Goal: Task Accomplishment & Management: Manage account settings

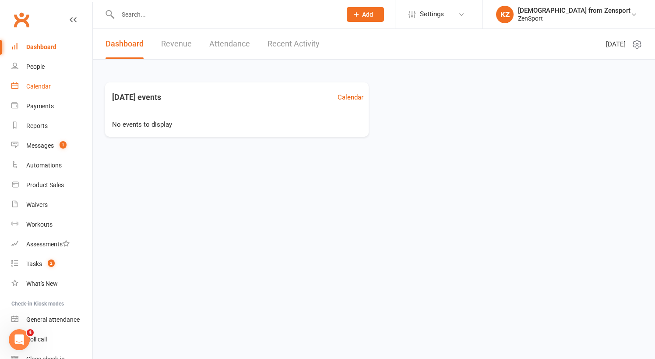
click at [42, 86] on div "Calendar" at bounding box center [38, 86] width 25 height 7
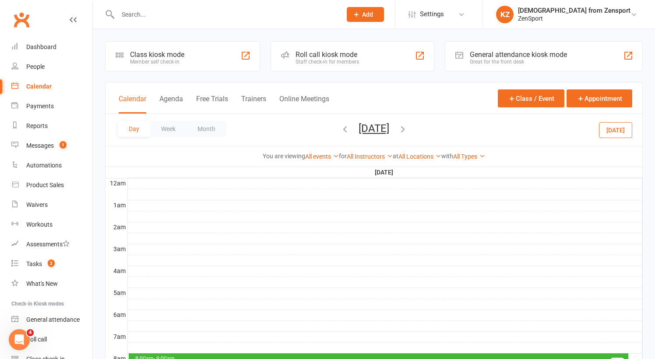
click at [615, 128] on button "[DATE]" at bounding box center [615, 130] width 33 height 16
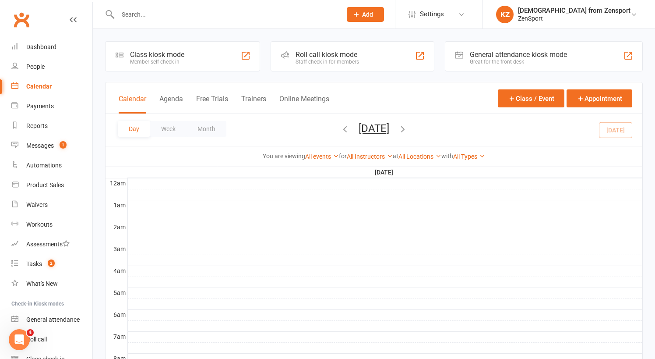
click at [408, 128] on icon "button" at bounding box center [403, 129] width 10 height 10
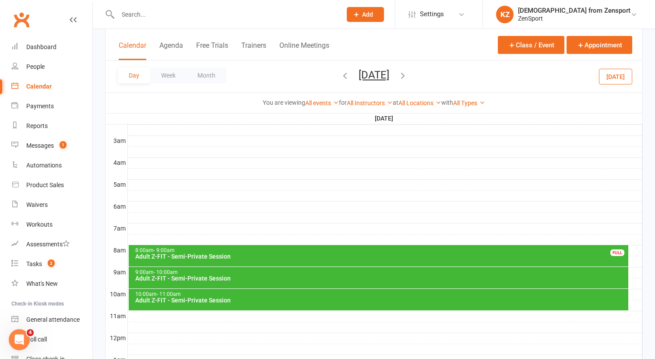
scroll to position [108, 0]
click at [408, 74] on icon "button" at bounding box center [403, 76] width 10 height 10
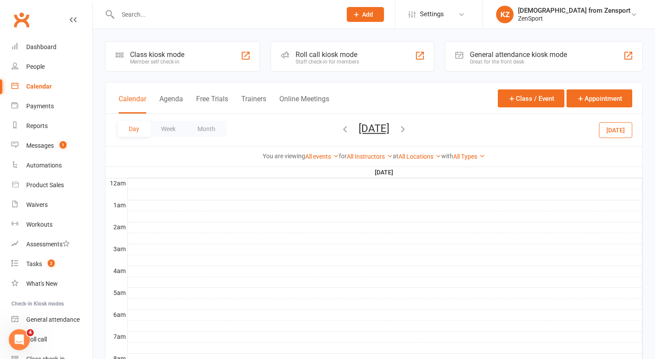
scroll to position [0, 0]
click at [385, 125] on button "Tuesday, Oct 14, 2025" at bounding box center [374, 128] width 31 height 12
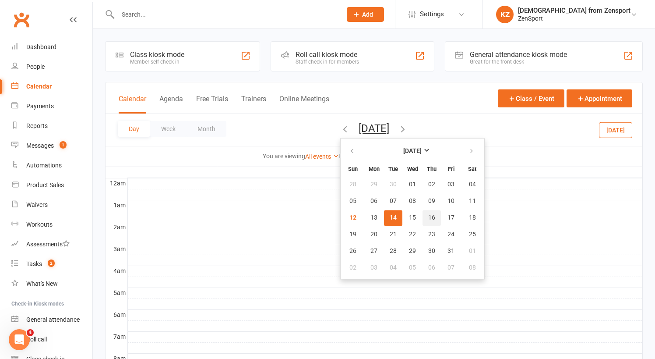
click at [428, 214] on span "16" at bounding box center [431, 217] width 7 height 7
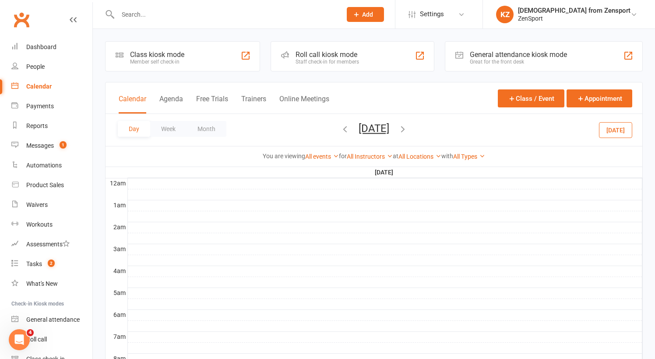
click at [408, 128] on icon "button" at bounding box center [403, 129] width 10 height 10
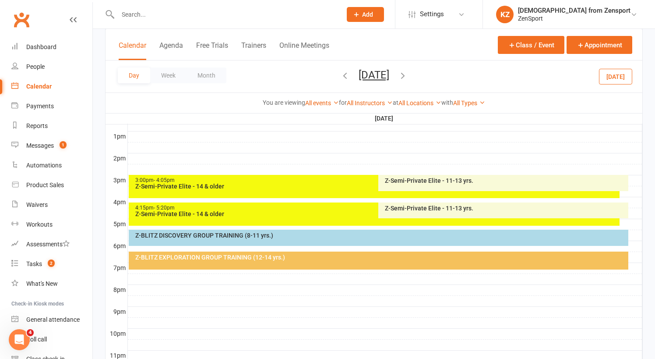
scroll to position [334, 0]
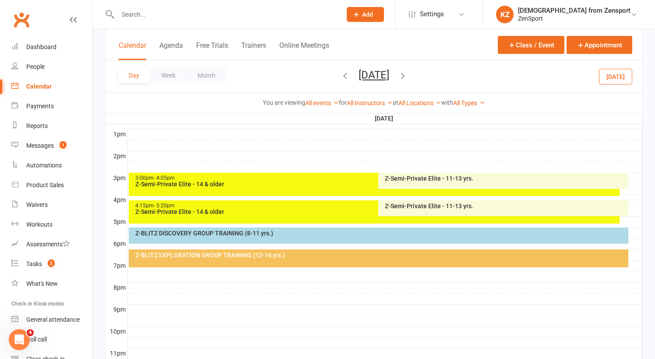
click at [622, 74] on button "[DATE]" at bounding box center [615, 76] width 33 height 16
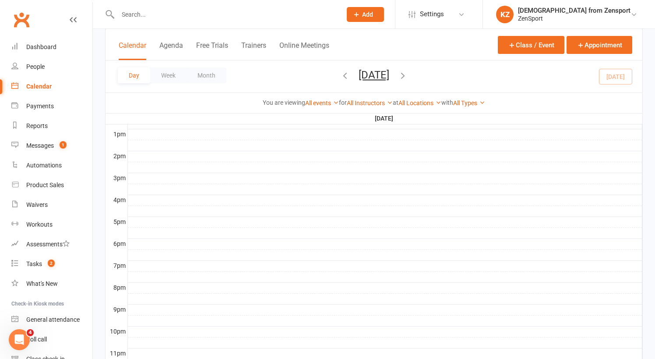
click at [408, 74] on icon "button" at bounding box center [403, 76] width 10 height 10
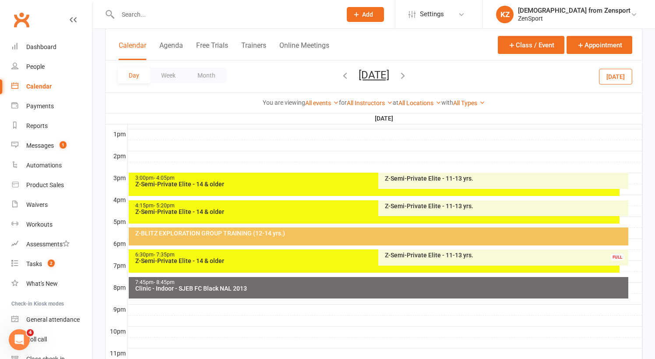
click at [412, 205] on div "Z-Semi-Private Elite - 11-13 yrs." at bounding box center [506, 206] width 242 height 6
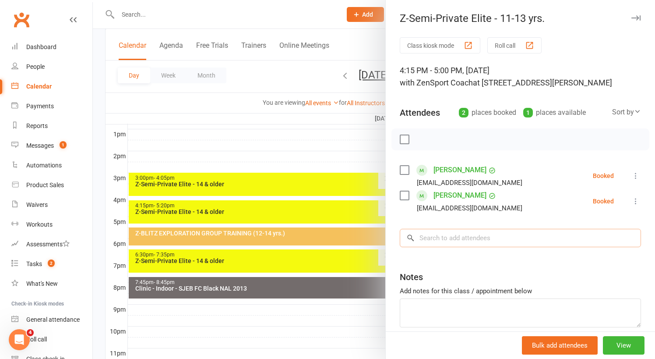
click at [459, 242] on input "search" at bounding box center [520, 238] width 241 height 18
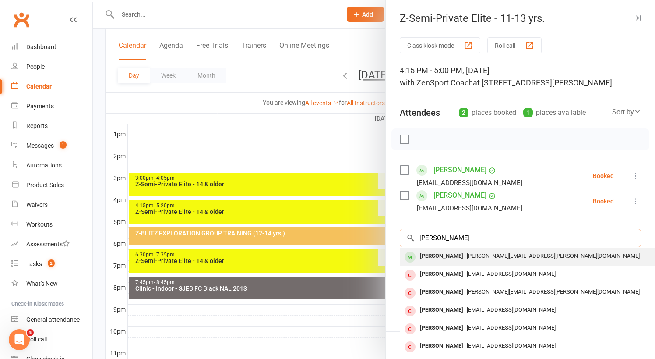
type input "nathan p"
click at [471, 254] on span "steven.pisano@outlook.com" at bounding box center [553, 255] width 173 height 7
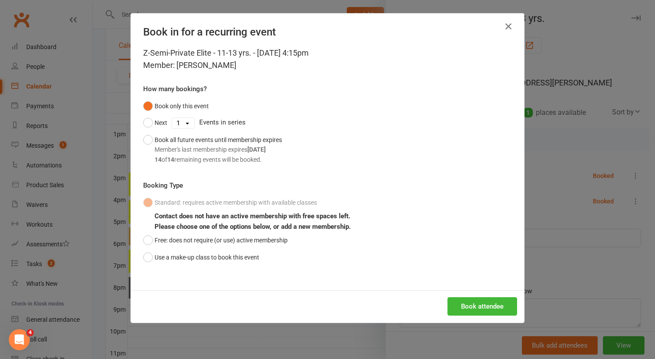
click at [509, 26] on icon "button" at bounding box center [508, 26] width 11 height 11
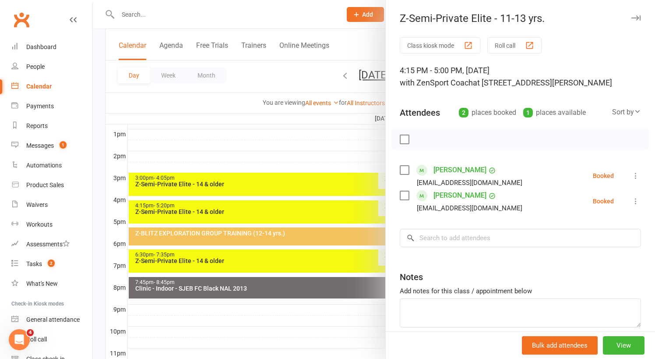
click at [260, 137] on div at bounding box center [374, 179] width 562 height 359
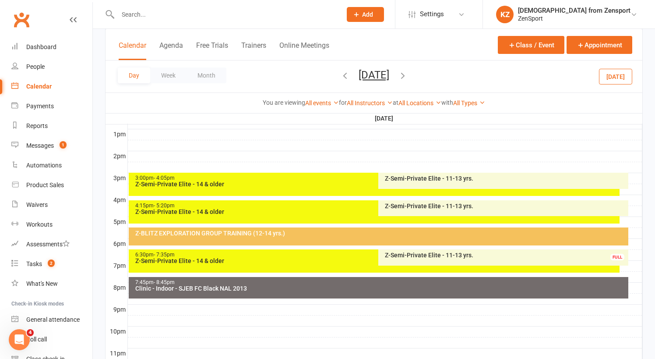
click at [408, 73] on icon "button" at bounding box center [403, 76] width 10 height 10
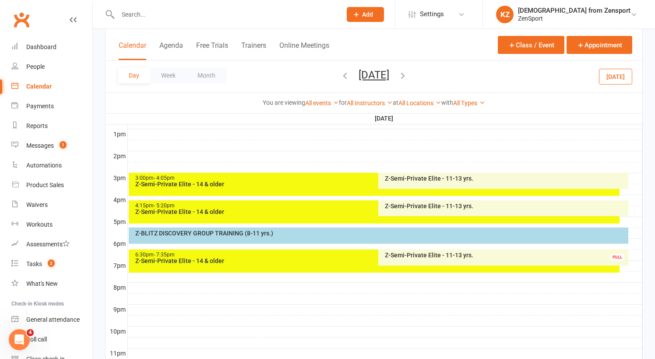
click at [408, 73] on icon "button" at bounding box center [403, 76] width 10 height 10
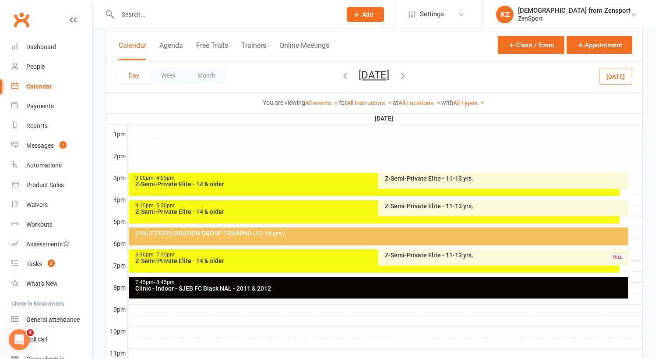
click at [428, 203] on div "Z-Semi-Private Elite - 11-13 yrs." at bounding box center [506, 206] width 242 height 6
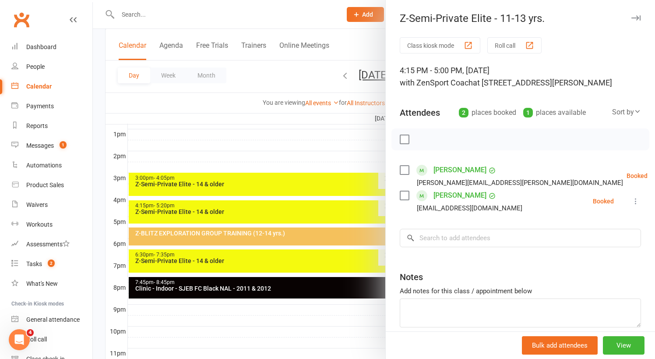
click at [405, 169] on label at bounding box center [404, 170] width 9 height 9
click at [482, 138] on icon "button" at bounding box center [479, 139] width 10 height 10
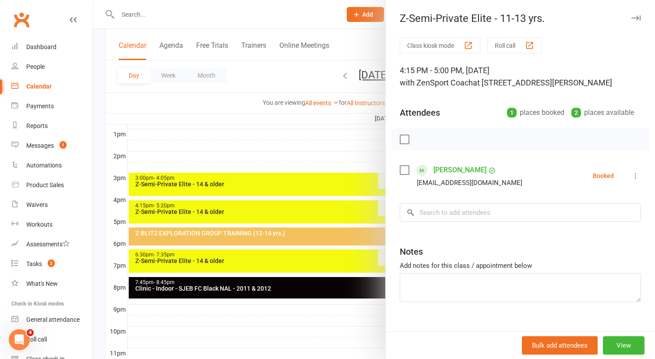
click at [360, 73] on div at bounding box center [374, 179] width 562 height 359
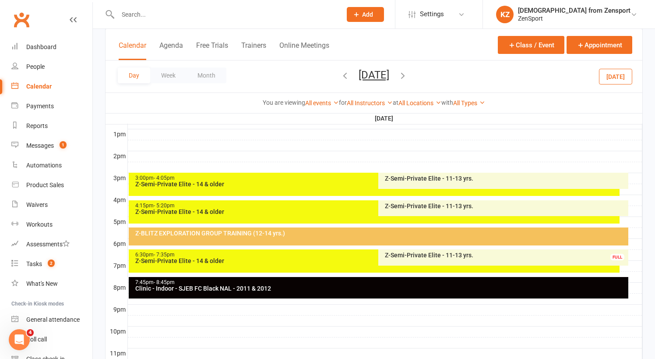
click at [367, 71] on button "Wednesday, Oct 15, 2025" at bounding box center [374, 75] width 31 height 12
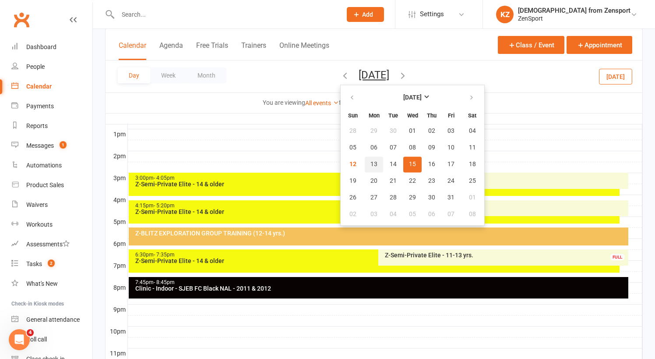
click at [365, 159] on button "13" at bounding box center [374, 164] width 18 height 16
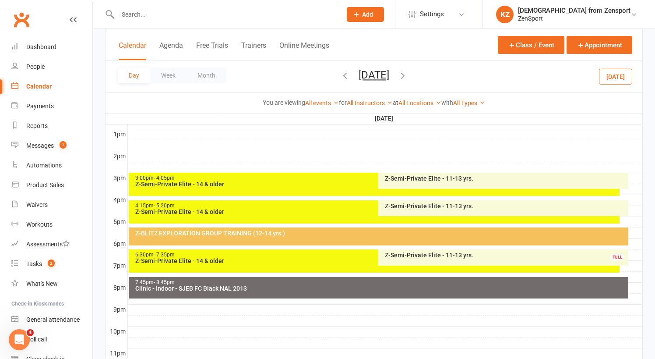
click at [436, 203] on div "Z-Semi-Private Elite - 11-13 yrs." at bounding box center [506, 206] width 242 height 6
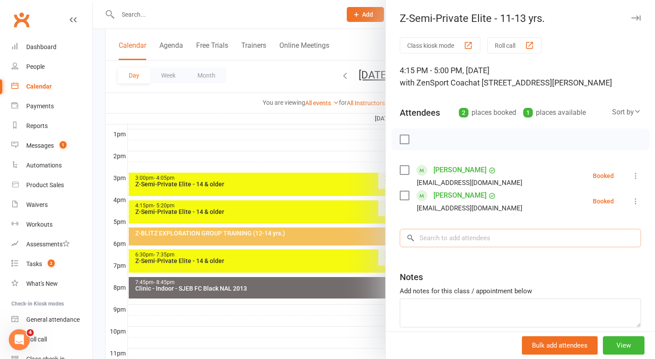
click at [449, 234] on input "search" at bounding box center [520, 238] width 241 height 18
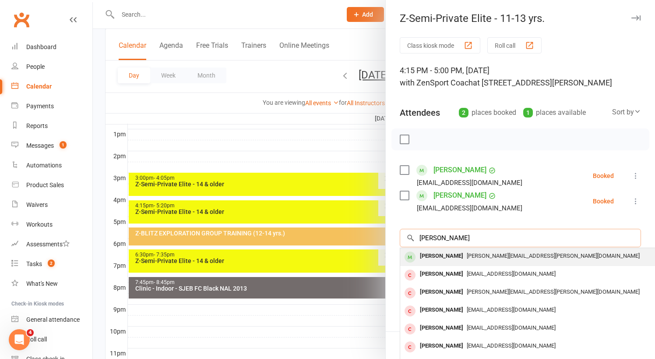
type input "nathan p"
click at [454, 255] on div "[PERSON_NAME]" at bounding box center [442, 256] width 50 height 13
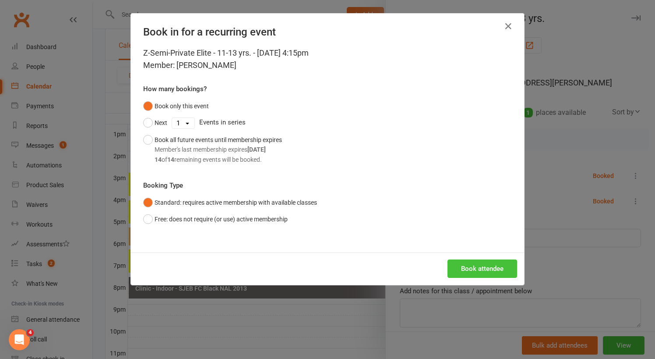
click at [474, 266] on button "Book attendee" at bounding box center [483, 268] width 70 height 18
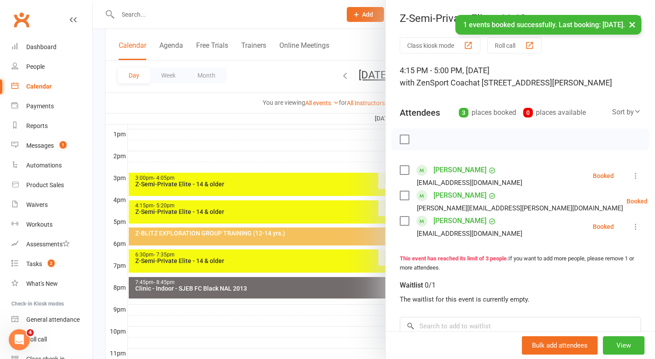
click at [466, 194] on link "Nathan Pisano" at bounding box center [460, 195] width 53 height 14
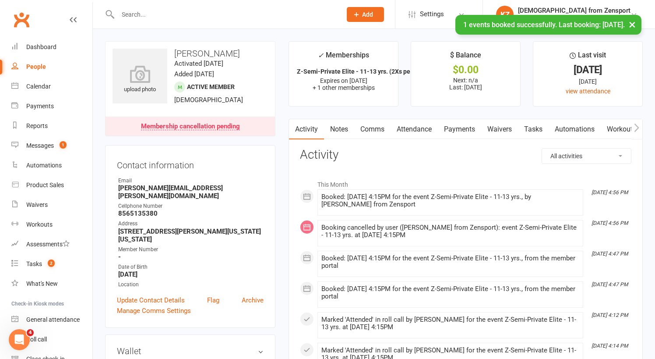
click at [419, 123] on link "Attendance" at bounding box center [414, 129] width 47 height 20
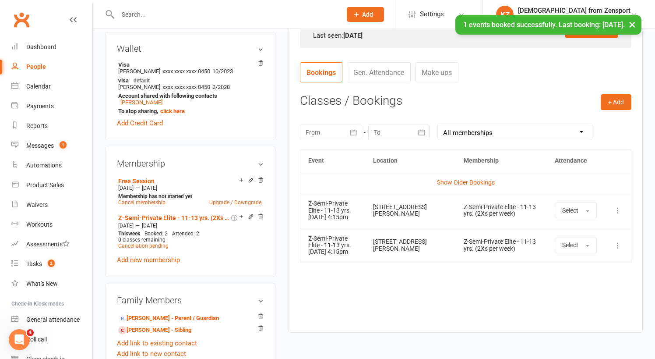
scroll to position [303, 0]
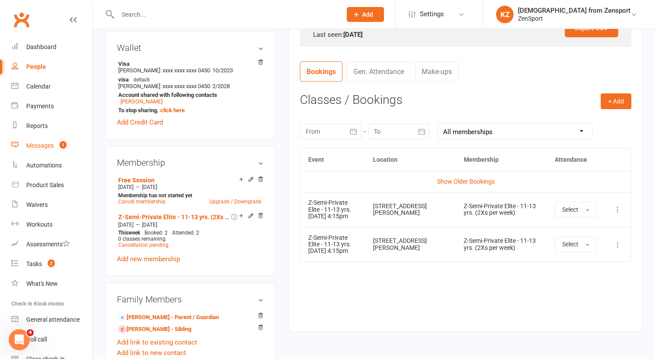
click at [44, 145] on div "Messages" at bounding box center [40, 145] width 28 height 7
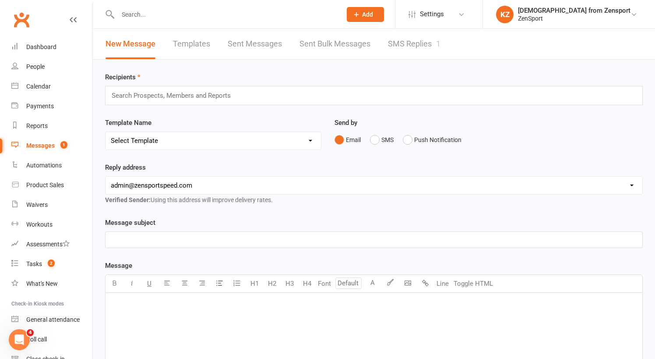
click at [399, 40] on link "SMS Replies 1" at bounding box center [414, 44] width 53 height 30
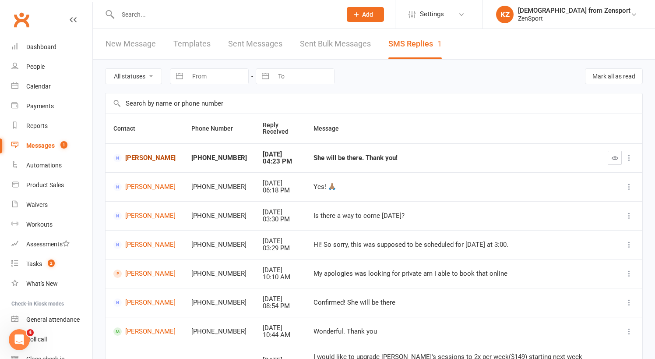
click at [134, 159] on link "Jaime Emmett" at bounding box center [144, 158] width 62 height 8
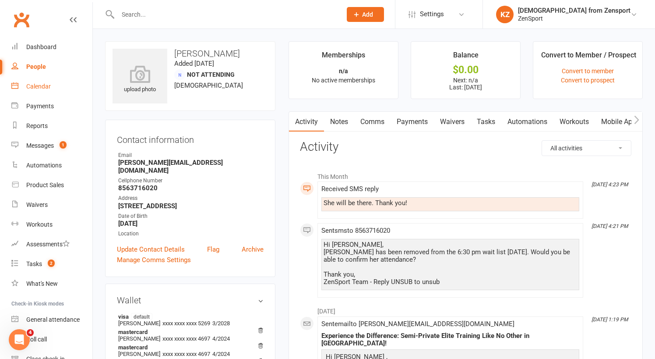
click at [42, 85] on div "Calendar" at bounding box center [38, 86] width 25 height 7
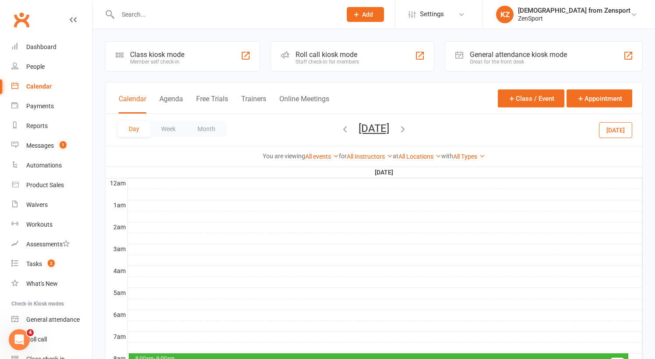
click at [617, 128] on button "[DATE]" at bounding box center [615, 130] width 33 height 16
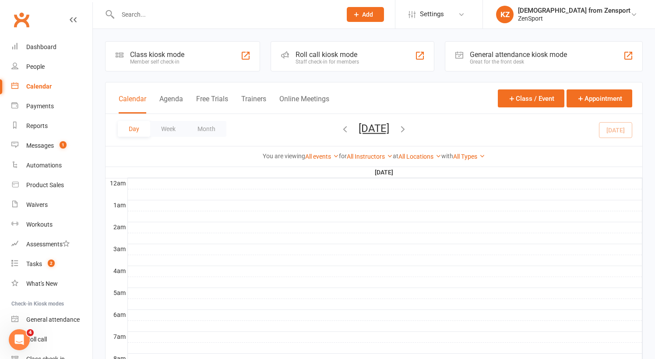
click at [408, 127] on icon "button" at bounding box center [403, 129] width 10 height 10
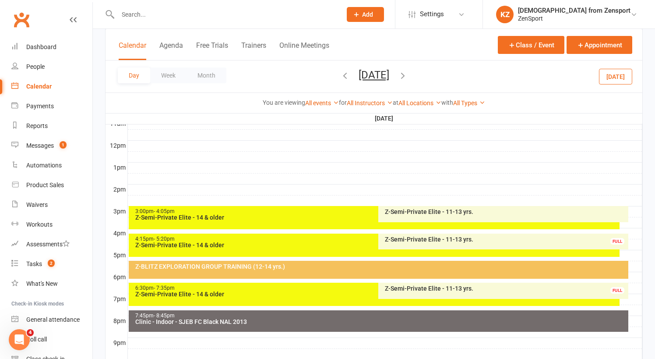
scroll to position [307, 0]
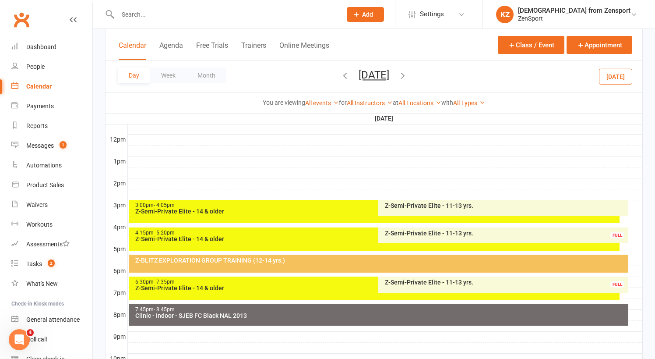
click at [410, 281] on div "Z-Semi-Private Elite - 11-13 yrs." at bounding box center [506, 282] width 242 height 6
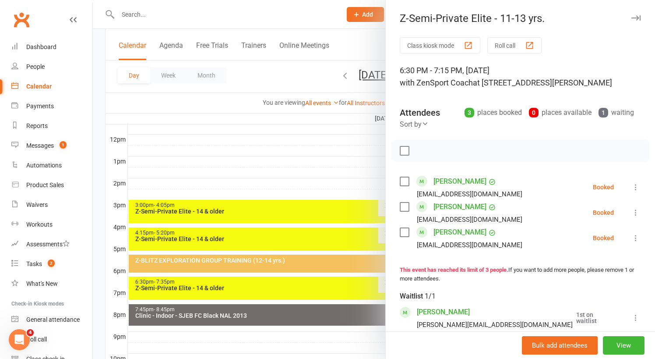
click at [342, 285] on div at bounding box center [374, 179] width 562 height 359
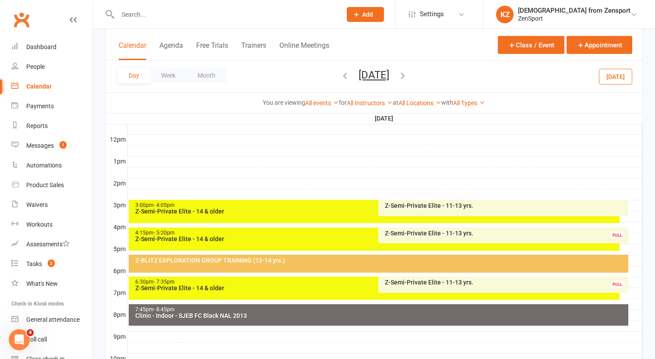
click at [351, 283] on div "6:30pm - 7:35pm" at bounding box center [377, 282] width 484 height 6
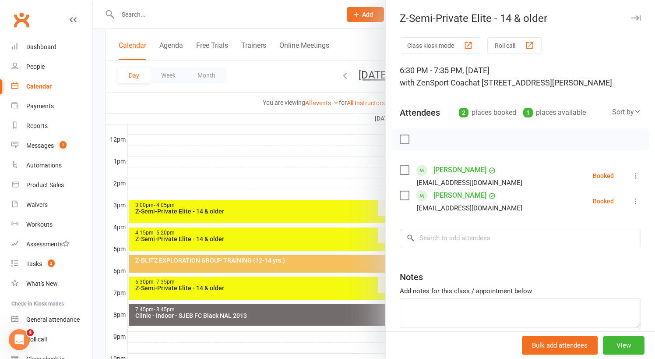
click at [336, 296] on div at bounding box center [374, 179] width 562 height 359
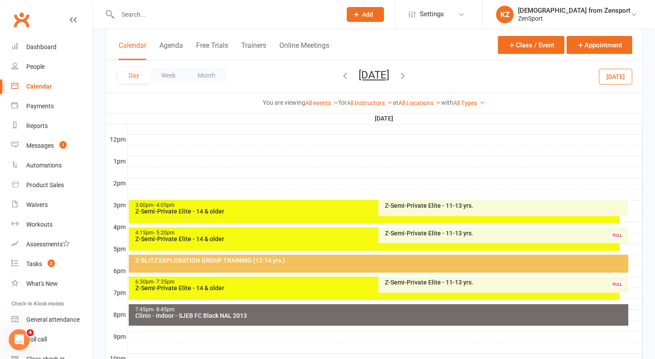
click at [418, 279] on div "Z-Semi-Private Elite - 11-13 yrs." at bounding box center [506, 282] width 242 height 6
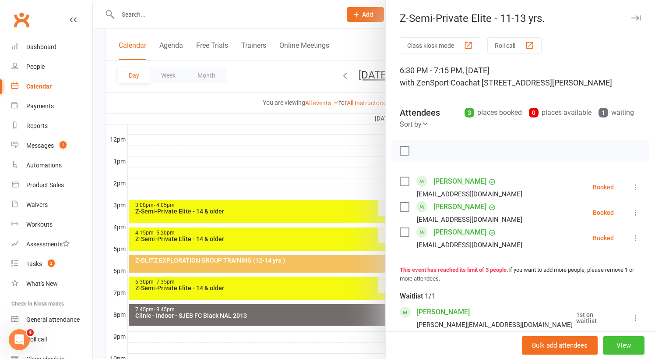
click at [634, 342] on button "View" at bounding box center [624, 345] width 42 height 18
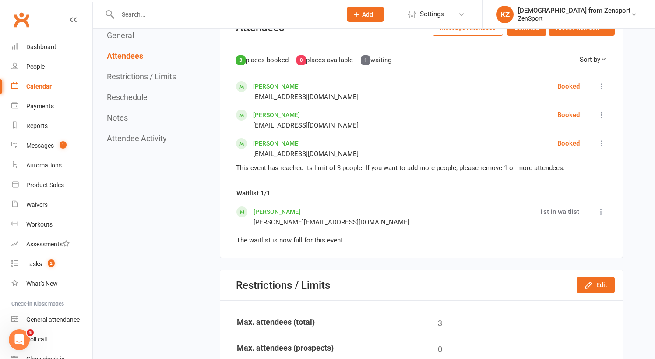
scroll to position [477, 0]
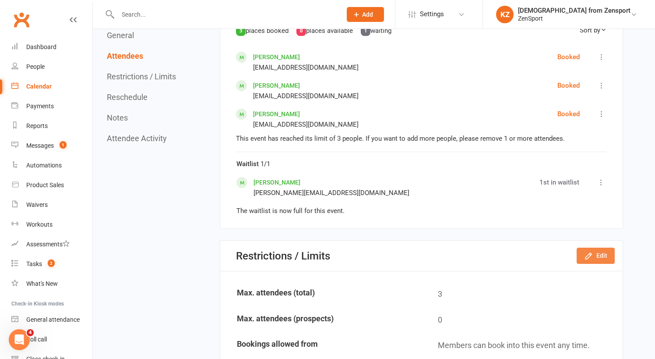
click at [594, 248] on button "Edit" at bounding box center [596, 255] width 38 height 16
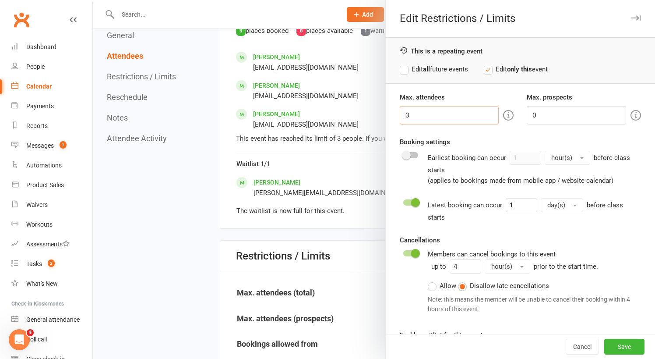
click at [418, 114] on input "3" at bounding box center [449, 115] width 99 height 18
type input "4"
click at [625, 343] on button "Save" at bounding box center [624, 347] width 40 height 16
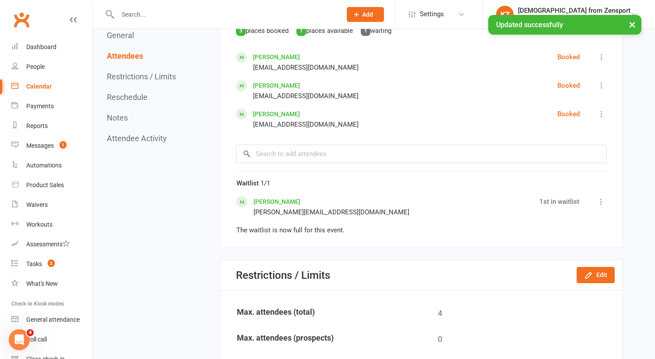
click at [601, 197] on icon at bounding box center [601, 201] width 9 height 9
click at [576, 221] on link "Remove" at bounding box center [560, 229] width 92 height 18
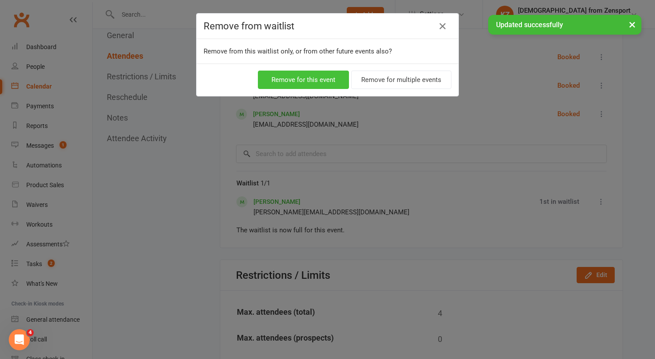
click at [301, 77] on button "Remove for this event" at bounding box center [303, 80] width 91 height 18
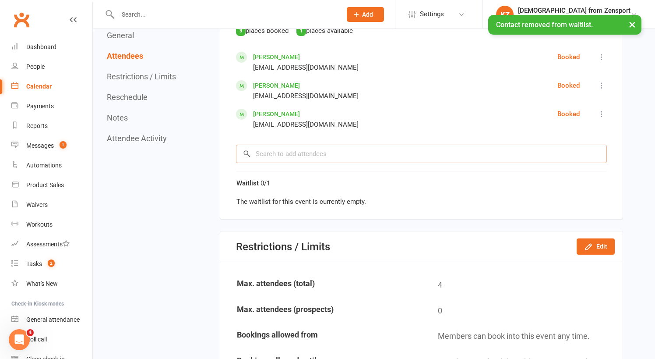
click at [272, 149] on input "search" at bounding box center [421, 154] width 371 height 18
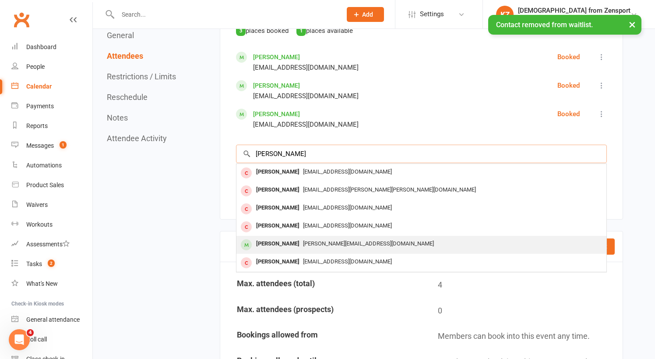
type input "reese"
click at [293, 237] on div "Reese Emmett" at bounding box center [278, 243] width 50 height 13
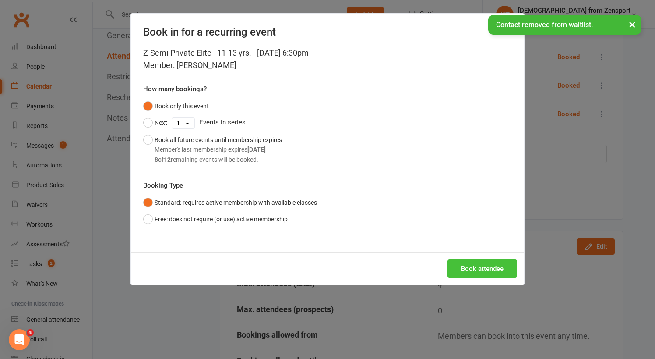
click at [475, 267] on button "Book attendee" at bounding box center [483, 268] width 70 height 18
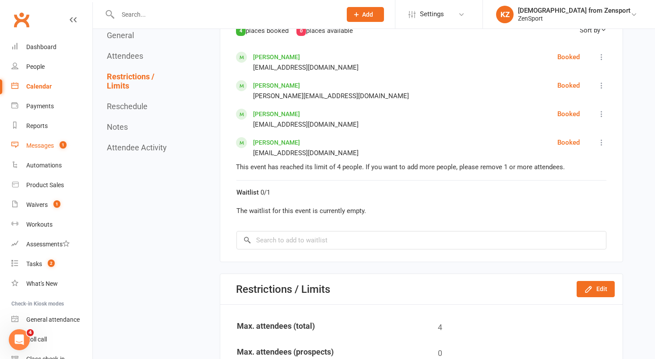
click at [44, 144] on div "Messages" at bounding box center [40, 145] width 28 height 7
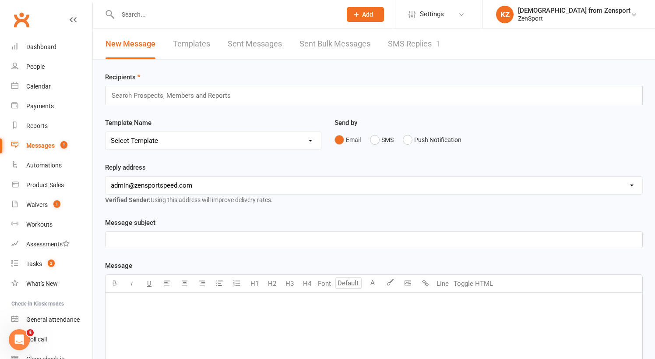
click at [393, 41] on link "SMS Replies 1" at bounding box center [414, 44] width 53 height 30
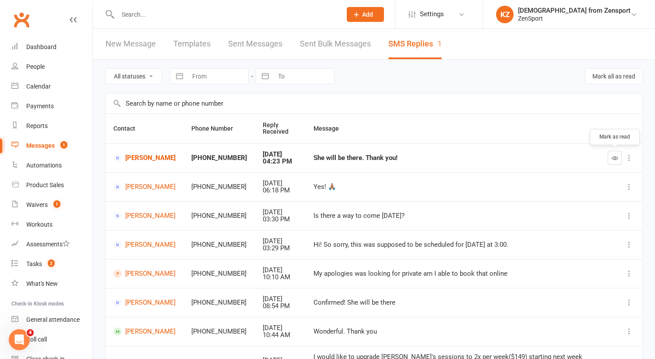
click at [614, 155] on icon "button" at bounding box center [615, 158] width 7 height 7
click at [40, 80] on link "Calendar" at bounding box center [51, 87] width 81 height 20
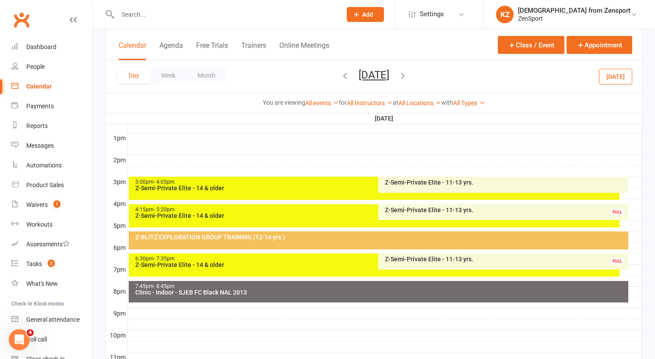
scroll to position [330, 0]
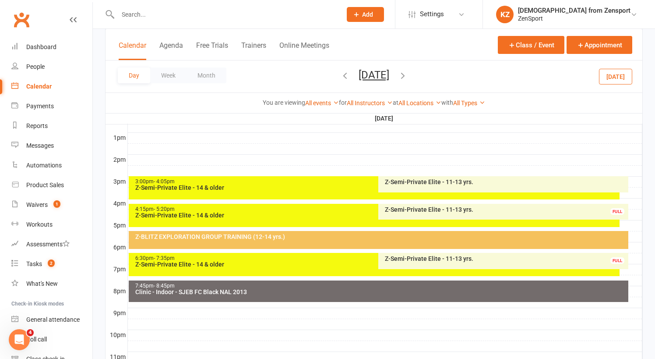
click at [417, 255] on div "Z-Semi-Private Elite - 11-13 yrs." at bounding box center [506, 258] width 242 height 6
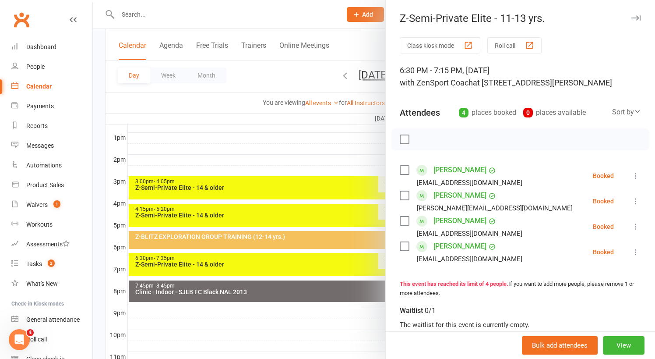
click at [353, 325] on div at bounding box center [374, 179] width 562 height 359
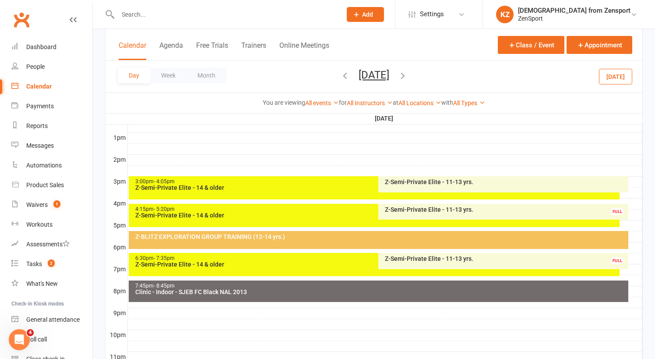
click at [421, 208] on div "Z-Semi-Private Elite - 11-13 yrs." at bounding box center [506, 209] width 242 height 6
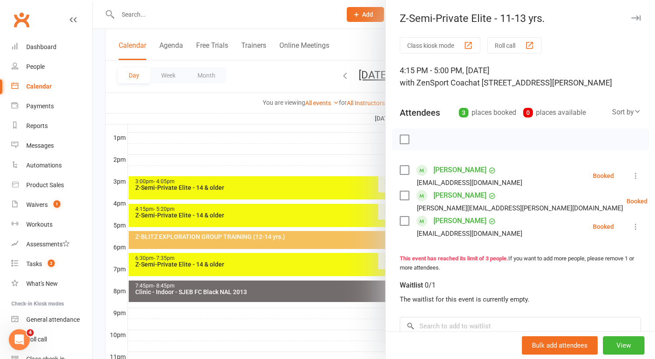
click at [273, 112] on div at bounding box center [374, 179] width 562 height 359
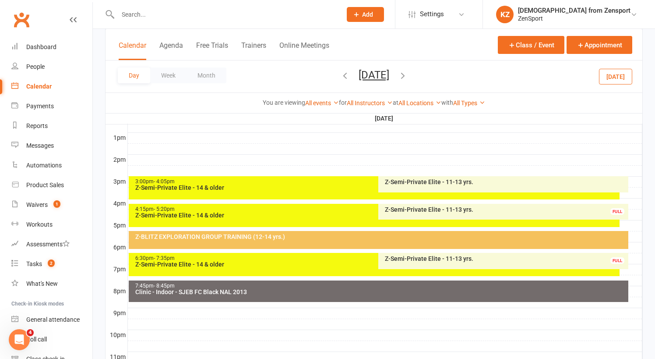
click at [419, 181] on div "Z-Semi-Private Elite - 11-13 yrs." at bounding box center [506, 182] width 242 height 6
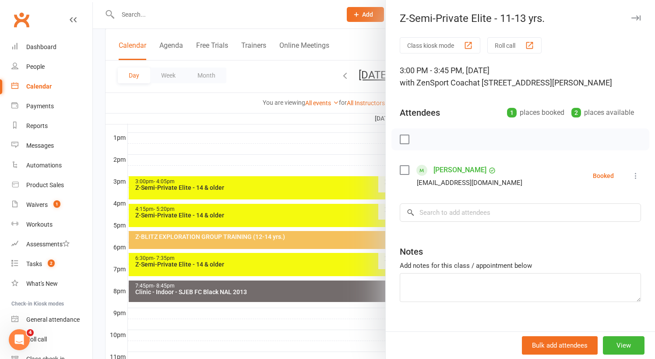
click at [305, 162] on div at bounding box center [374, 179] width 562 height 359
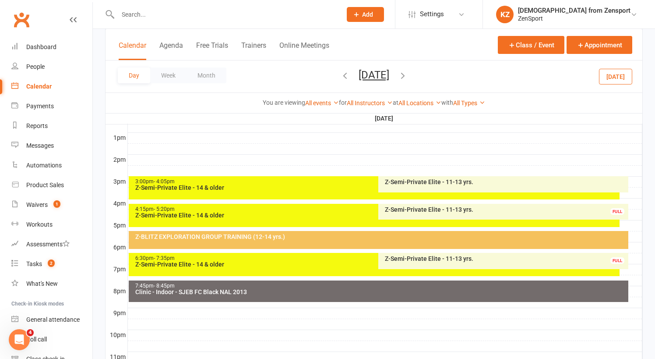
click at [299, 184] on div "Z-Semi-Private Elite - 14 & older" at bounding box center [377, 187] width 484 height 6
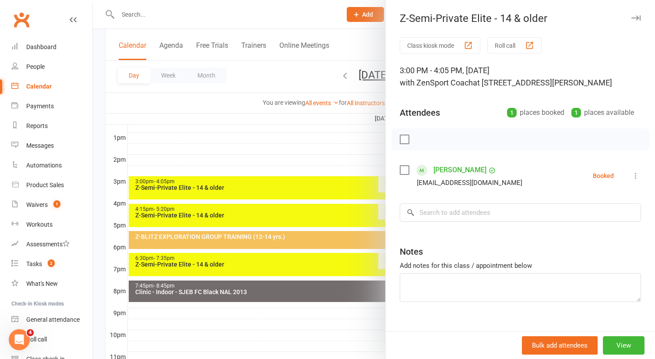
click at [406, 169] on label at bounding box center [404, 170] width 9 height 9
click at [480, 139] on icon "button" at bounding box center [479, 139] width 10 height 10
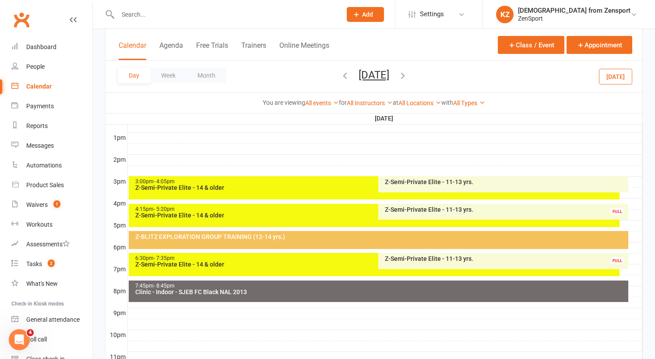
click at [388, 71] on button "[DATE]" at bounding box center [374, 75] width 31 height 12
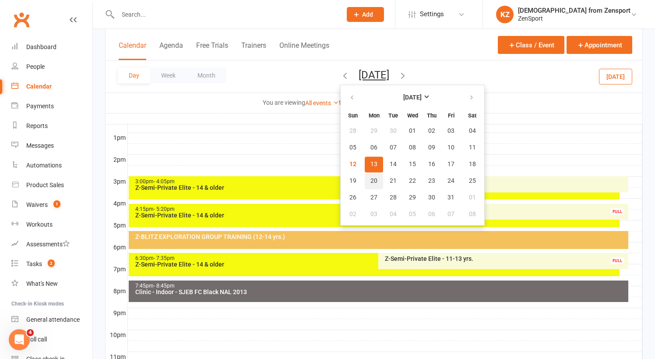
click at [371, 180] on span "20" at bounding box center [374, 180] width 7 height 7
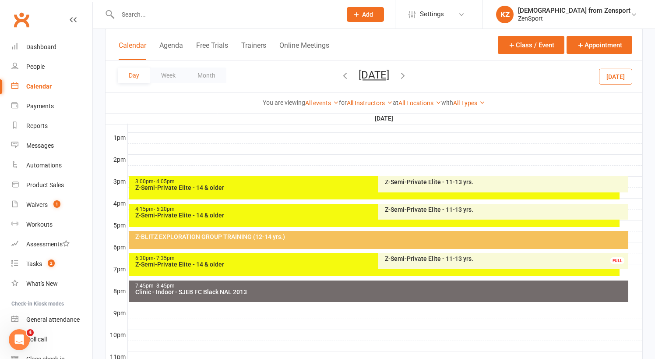
click at [338, 180] on div "3:00pm - 4:05pm" at bounding box center [377, 182] width 484 height 6
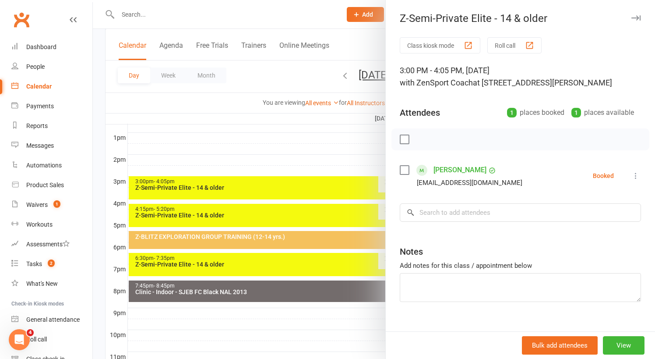
click at [336, 159] on div at bounding box center [374, 179] width 562 height 359
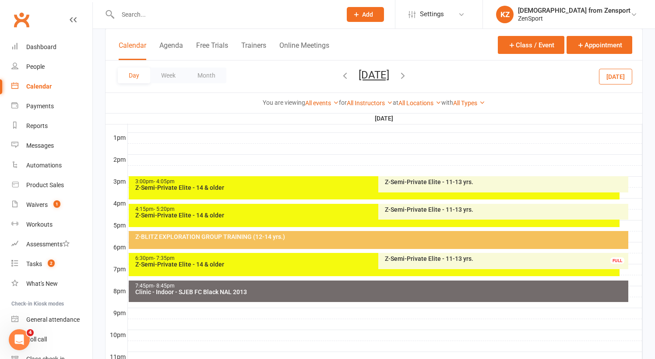
click at [615, 74] on button "[DATE]" at bounding box center [615, 76] width 33 height 16
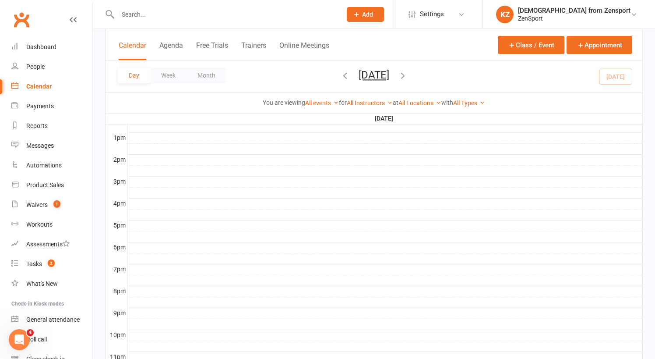
click at [408, 75] on icon "button" at bounding box center [403, 76] width 10 height 10
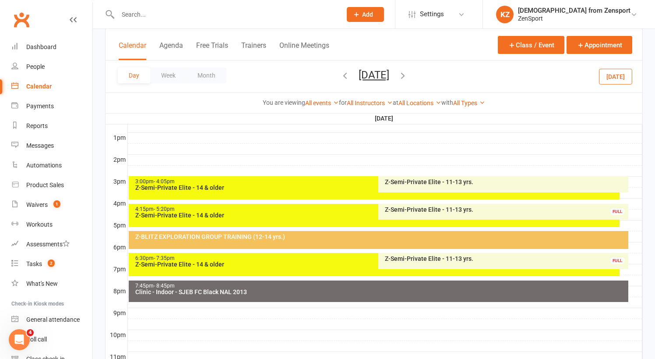
click at [417, 180] on div "Z-Semi-Private Elite - 11-13 yrs." at bounding box center [506, 182] width 242 height 6
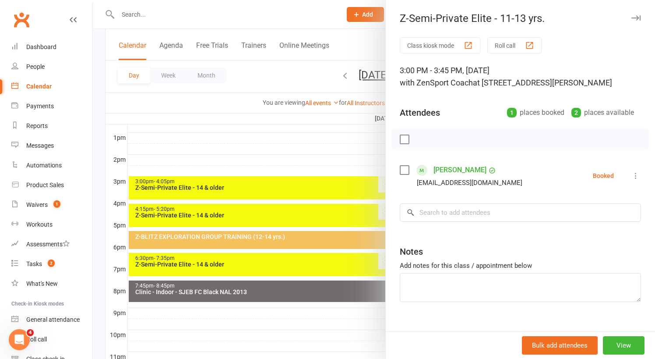
click at [343, 160] on div at bounding box center [374, 179] width 562 height 359
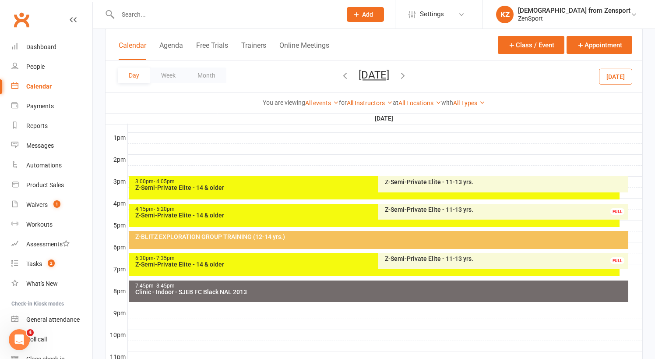
click at [321, 182] on div "3:00pm - 4:05pm" at bounding box center [377, 182] width 484 height 6
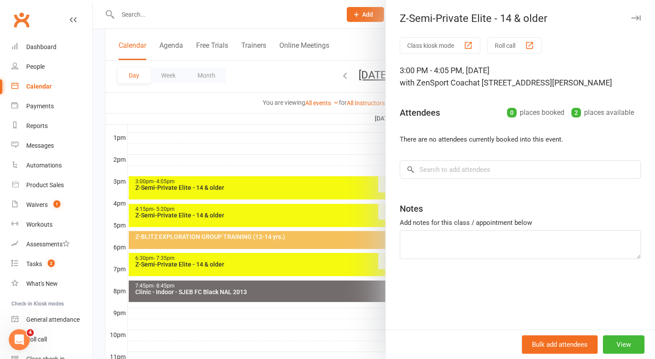
click at [321, 161] on div at bounding box center [374, 179] width 562 height 359
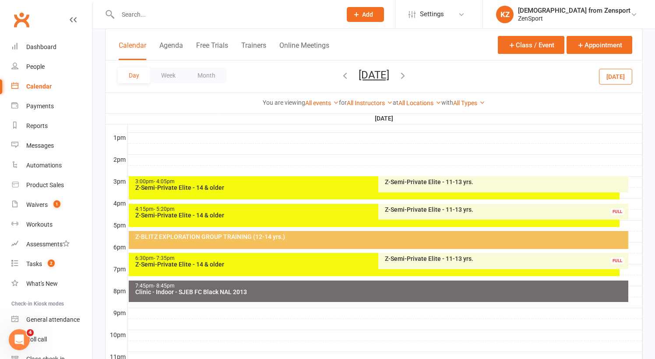
click at [411, 181] on div "Z-Semi-Private Elite - 11-13 yrs." at bounding box center [506, 182] width 242 height 6
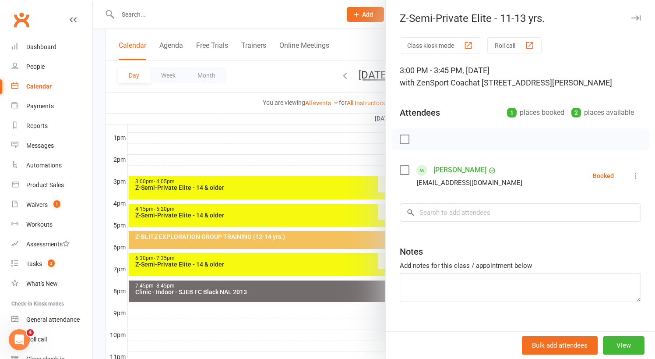
click at [342, 158] on div at bounding box center [374, 179] width 562 height 359
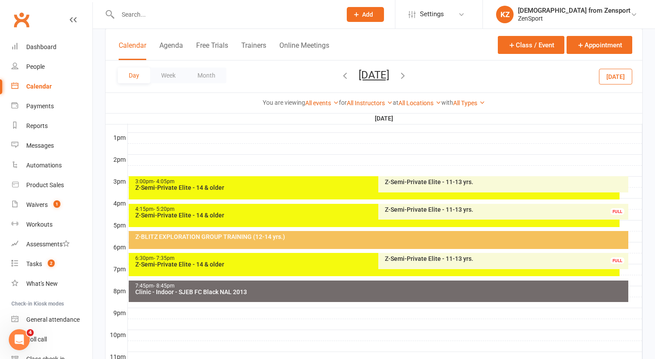
click at [321, 211] on div "4:15pm - 5:20pm" at bounding box center [377, 209] width 484 height 6
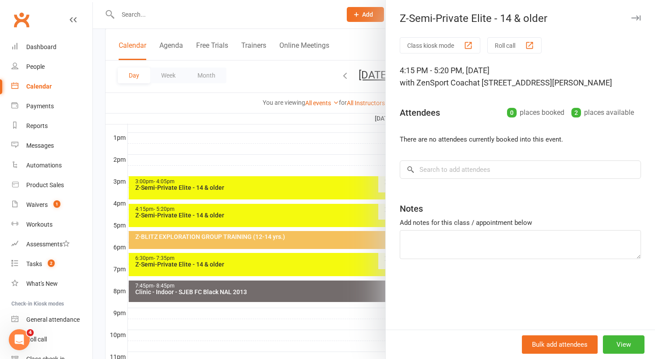
click at [333, 159] on div at bounding box center [374, 179] width 562 height 359
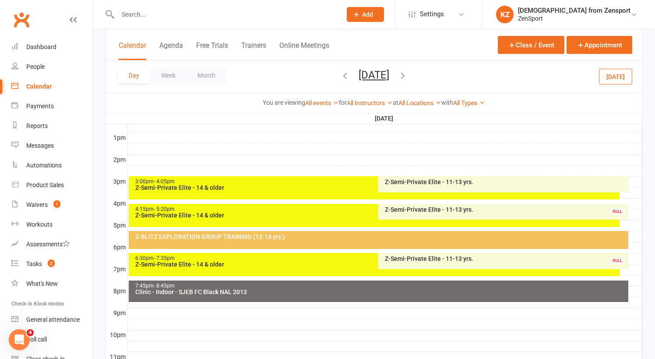
click at [410, 208] on div "Z-Semi-Private Elite - 11-13 yrs." at bounding box center [506, 209] width 242 height 6
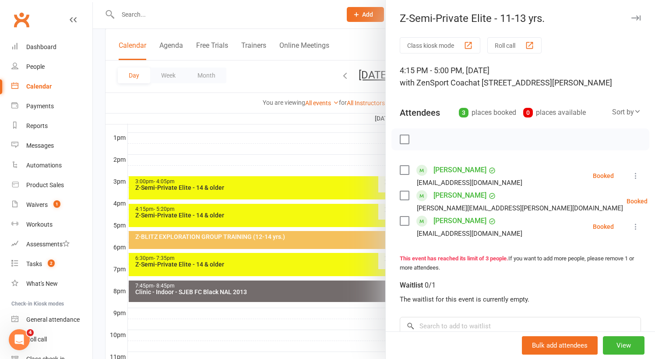
click at [354, 164] on div at bounding box center [374, 179] width 562 height 359
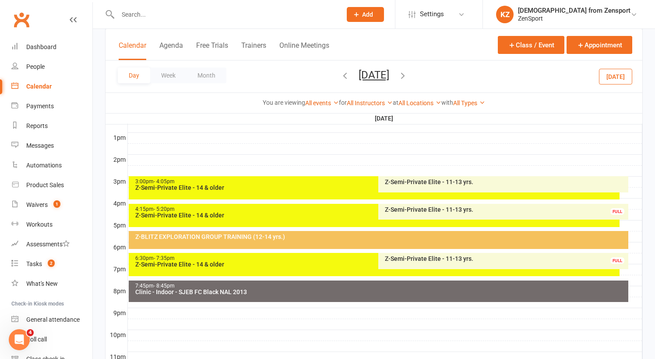
click at [327, 236] on div "Z-BLITZ EXPLORATION GROUP TRAINING (12-14 yrs.)" at bounding box center [381, 236] width 492 height 6
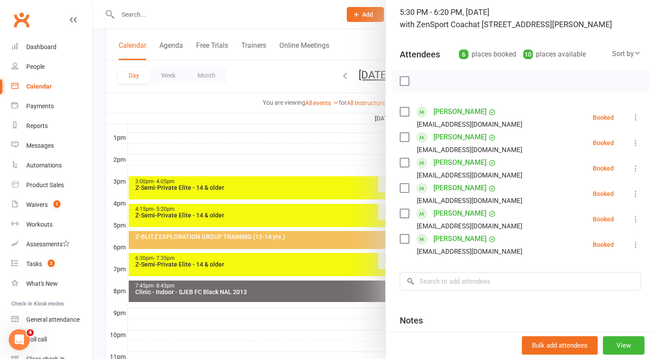
scroll to position [61, 0]
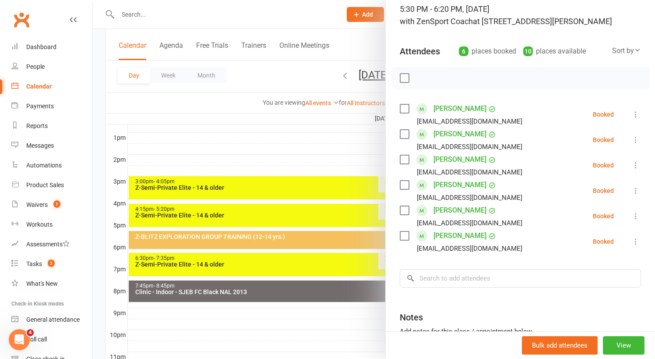
click at [345, 166] on div at bounding box center [374, 179] width 562 height 359
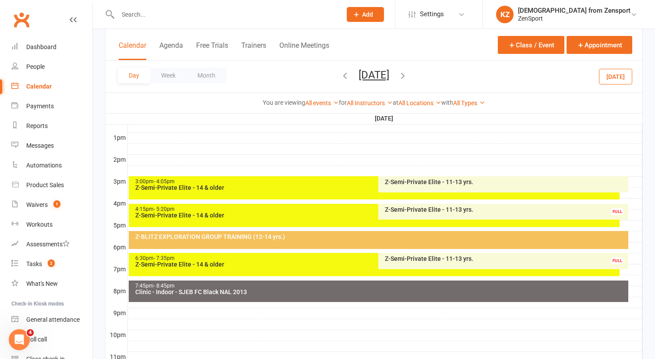
click at [315, 261] on div "Z-Semi-Private Elite - 14 & older" at bounding box center [377, 264] width 484 height 6
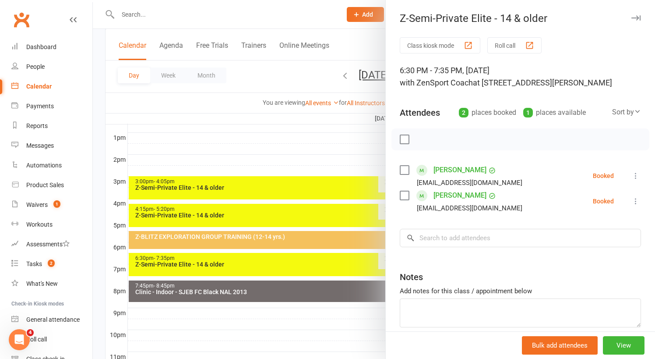
click at [321, 161] on div at bounding box center [374, 179] width 562 height 359
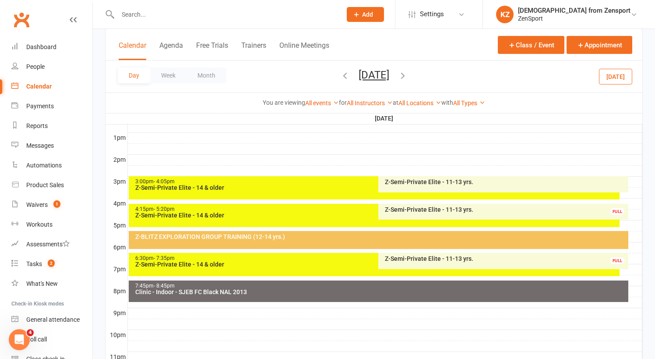
click at [407, 255] on div "Z-Semi-Private Elite - 11-13 yrs." at bounding box center [506, 258] width 242 height 6
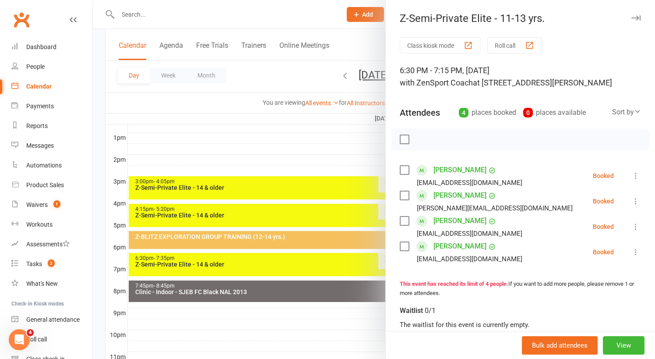
click at [337, 325] on div at bounding box center [374, 179] width 562 height 359
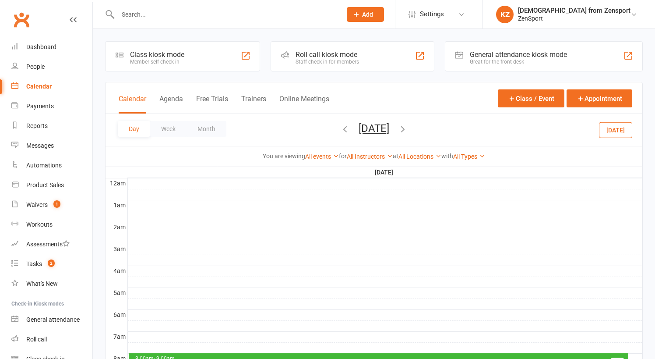
click at [34, 204] on div "Waivers" at bounding box center [36, 204] width 21 height 7
select select "100"
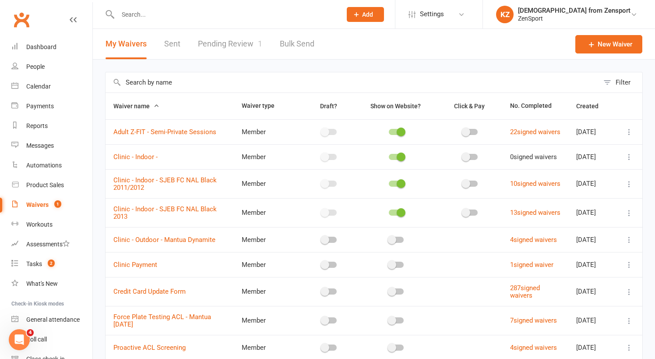
click at [41, 204] on div "Waivers" at bounding box center [37, 204] width 22 height 7
click at [238, 41] on link "Pending Review 1" at bounding box center [230, 44] width 64 height 30
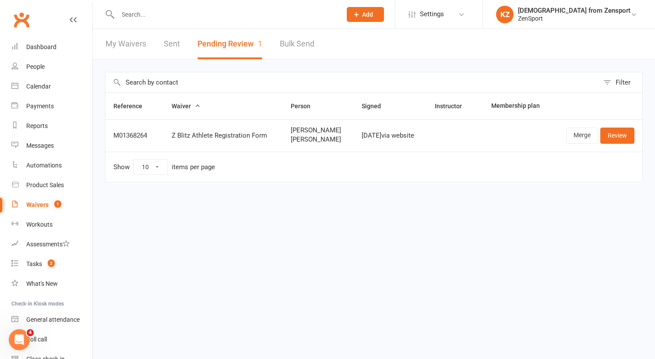
click at [159, 13] on input "text" at bounding box center [225, 14] width 220 height 12
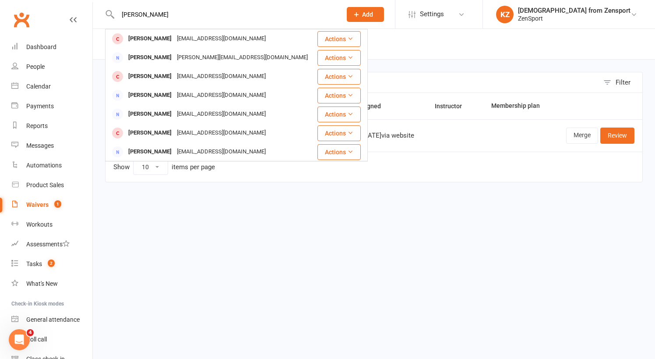
type input "[PERSON_NAME]"
click at [507, 219] on html "[PERSON_NAME] [PERSON_NAME] [EMAIL_ADDRESS][DOMAIN_NAME] Actions [PERSON_NAME] …" at bounding box center [327, 109] width 655 height 219
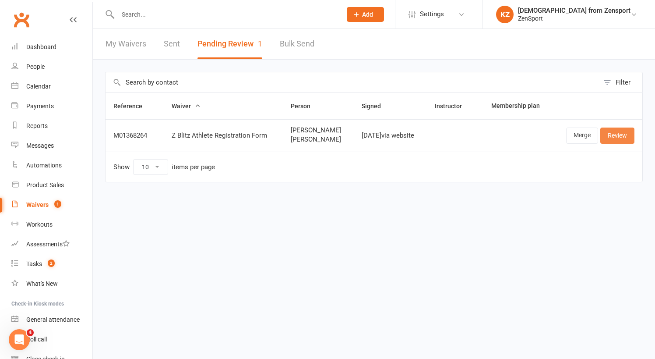
click at [628, 135] on link "Review" at bounding box center [617, 135] width 34 height 16
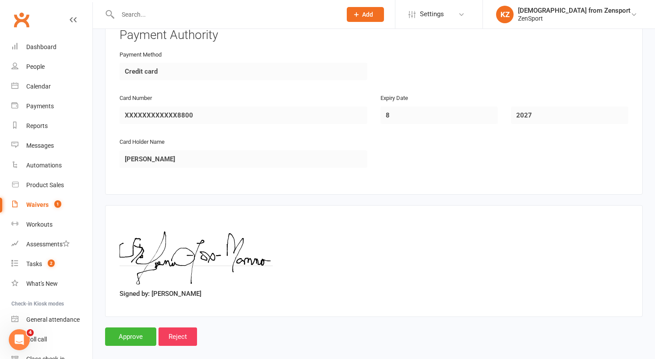
scroll to position [1577, 0]
click at [133, 328] on input "Approve" at bounding box center [130, 337] width 51 height 18
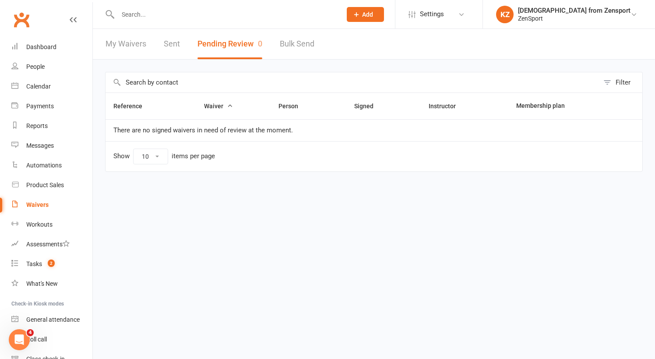
click at [40, 201] on div "Waivers" at bounding box center [37, 204] width 22 height 7
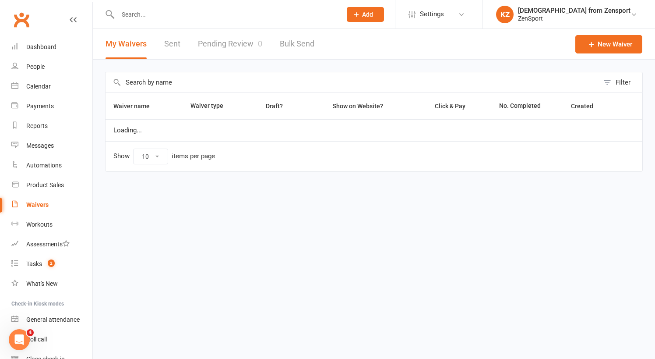
select select "100"
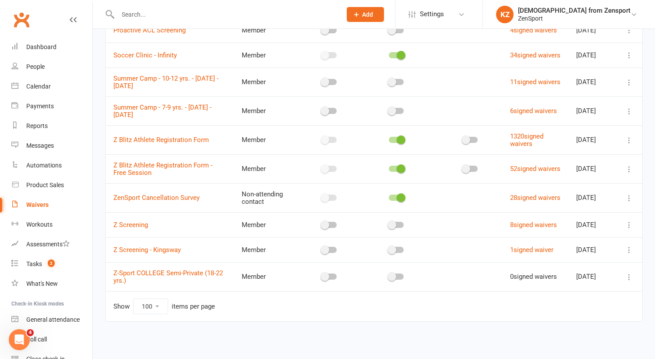
scroll to position [348, 0]
click at [631, 136] on icon at bounding box center [629, 140] width 9 height 9
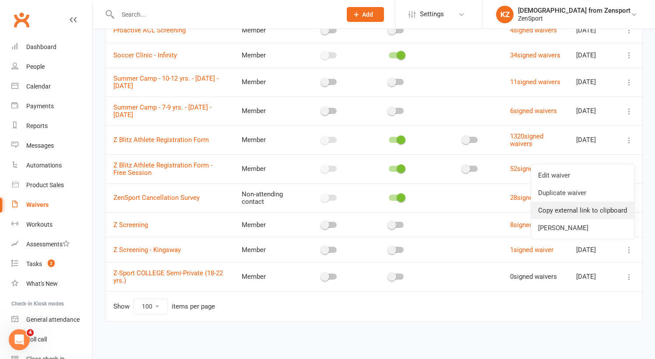
click at [612, 201] on link "Copy external link to clipboard" at bounding box center [582, 210] width 103 height 18
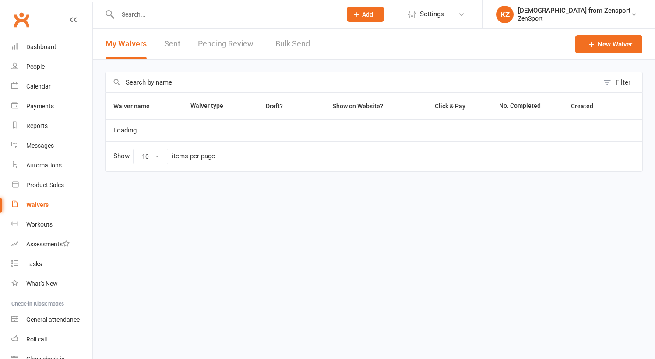
select select "100"
